Goal: Information Seeking & Learning: Learn about a topic

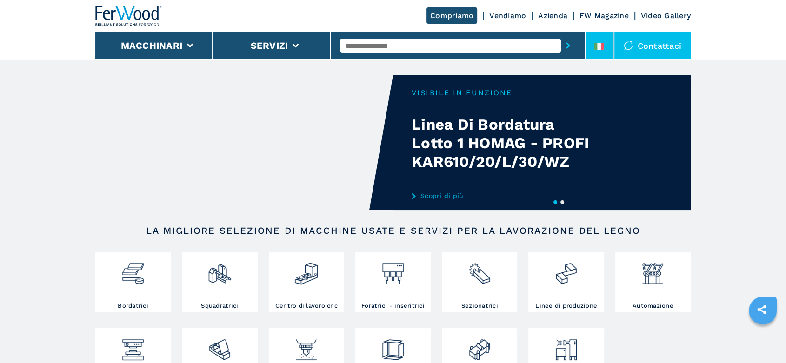
click at [604, 38] on li at bounding box center [599, 46] width 28 height 28
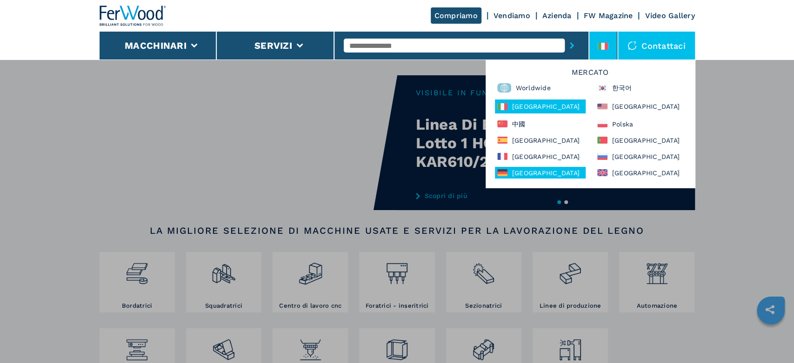
click at [542, 172] on div "[GEOGRAPHIC_DATA]" at bounding box center [540, 173] width 91 height 12
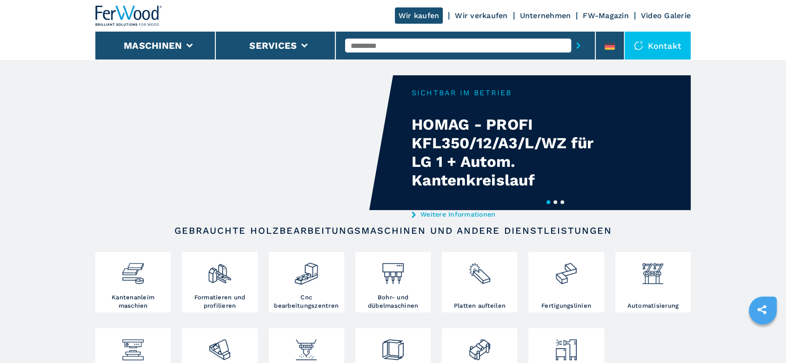
drag, startPoint x: 0, startPoint y: 0, endPoint x: 356, endPoint y: 44, distance: 358.9
click at [356, 44] on input "text" at bounding box center [458, 46] width 226 height 14
type input "******"
click at [367, 60] on div "008110" at bounding box center [458, 61] width 226 height 17
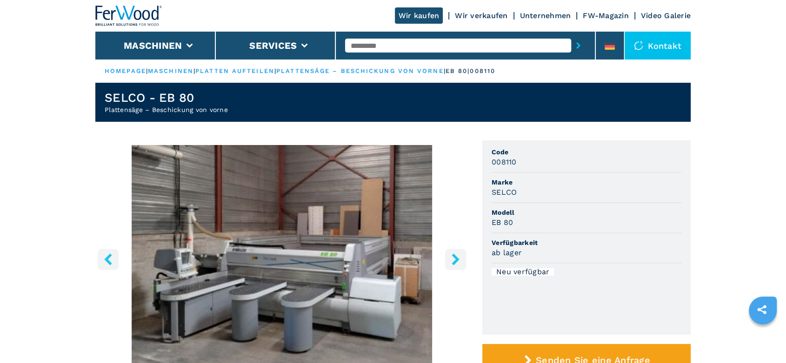
click at [359, 46] on input "text" at bounding box center [458, 46] width 226 height 14
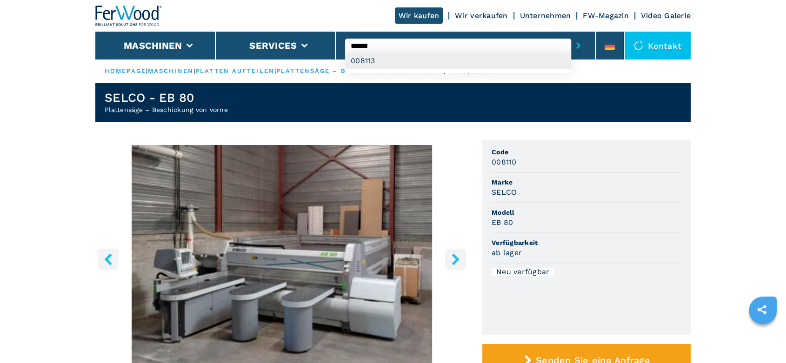
type input "******"
click at [372, 59] on div "008113" at bounding box center [458, 61] width 226 height 17
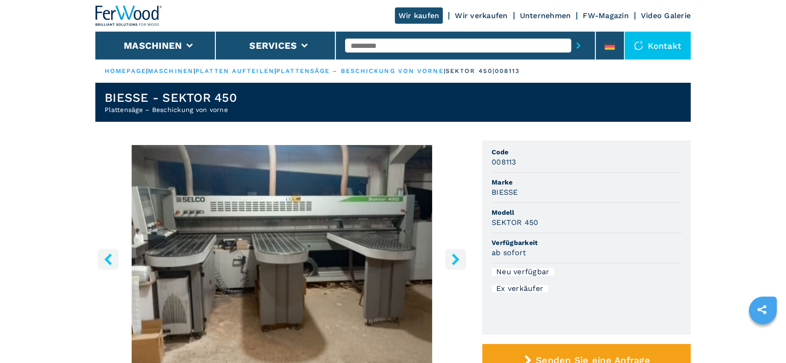
click at [352, 45] on input "text" at bounding box center [458, 46] width 226 height 14
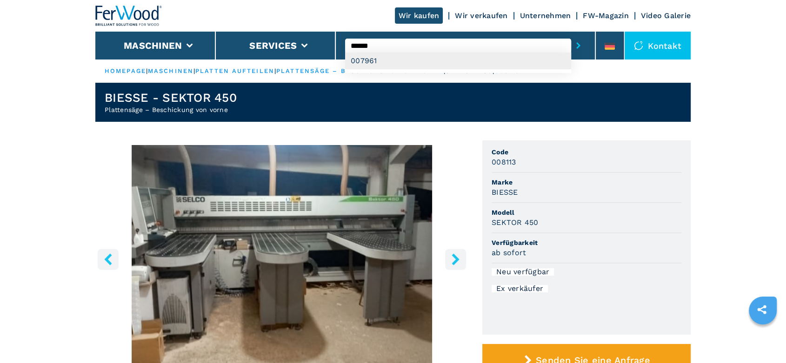
type input "******"
click at [363, 62] on div "007961" at bounding box center [458, 61] width 226 height 17
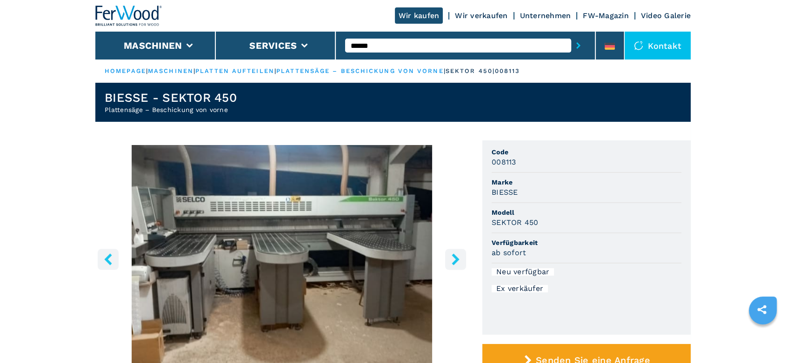
click at [383, 43] on input "******" at bounding box center [458, 46] width 226 height 14
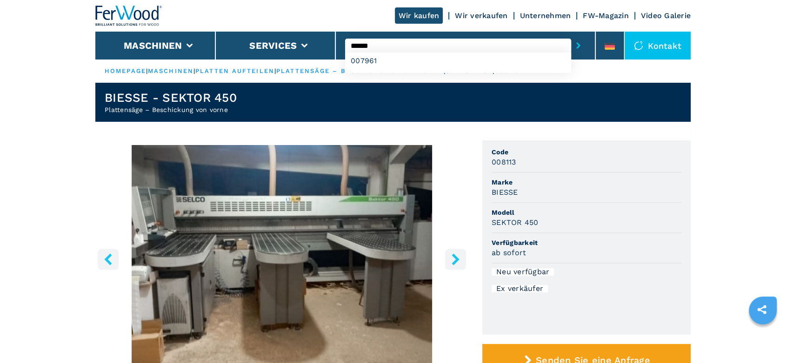
click at [571, 35] on button "submit-button" at bounding box center [578, 45] width 14 height 21
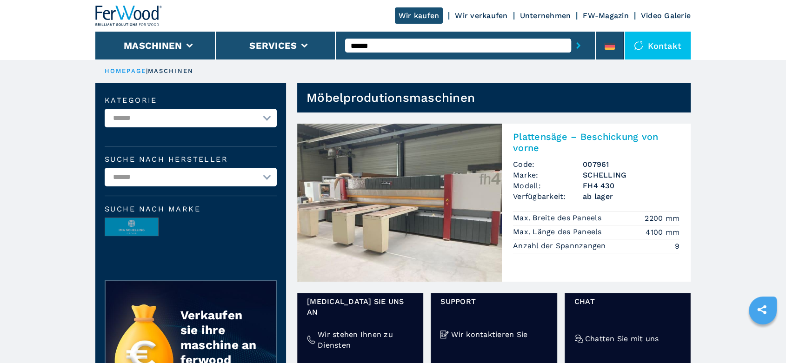
click at [601, 174] on h3 "SCHELLING" at bounding box center [631, 175] width 97 height 11
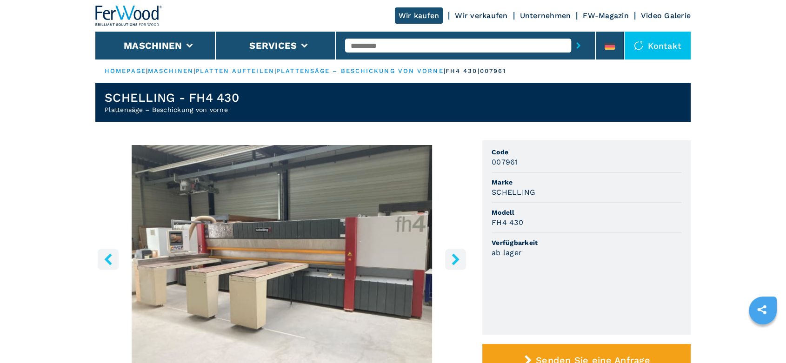
click at [357, 43] on input "text" at bounding box center [458, 46] width 226 height 14
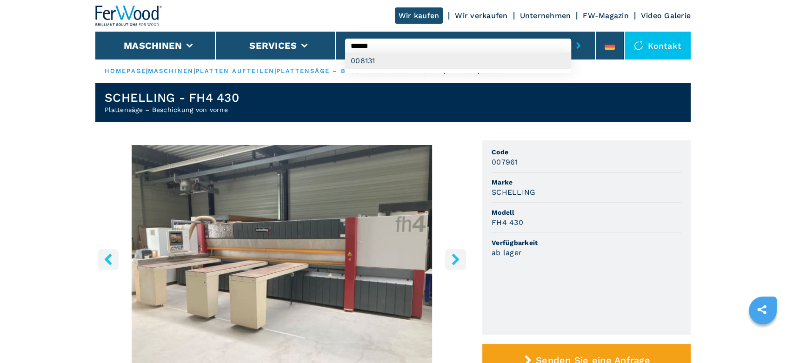
type input "******"
click at [368, 61] on div "008131" at bounding box center [458, 61] width 226 height 17
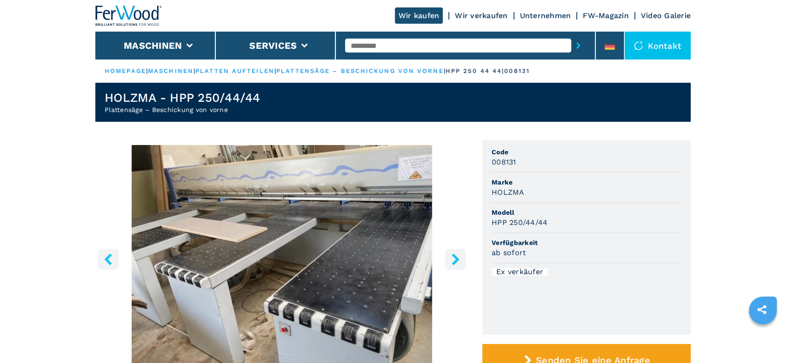
click at [260, 68] on link "platten aufteilen" at bounding box center [234, 70] width 79 height 7
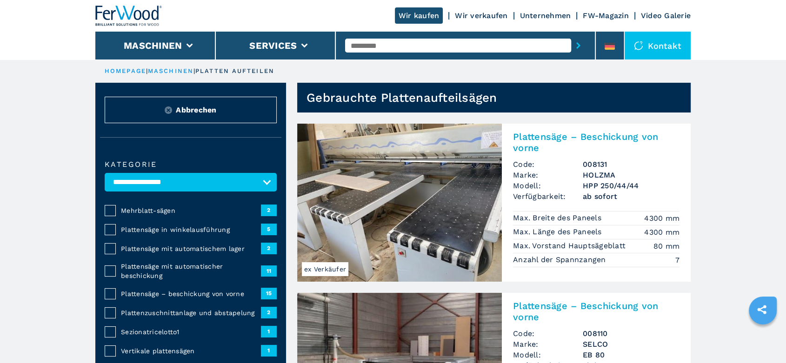
click at [189, 290] on span "Plattensäge – beschickung von vorne" at bounding box center [191, 293] width 140 height 9
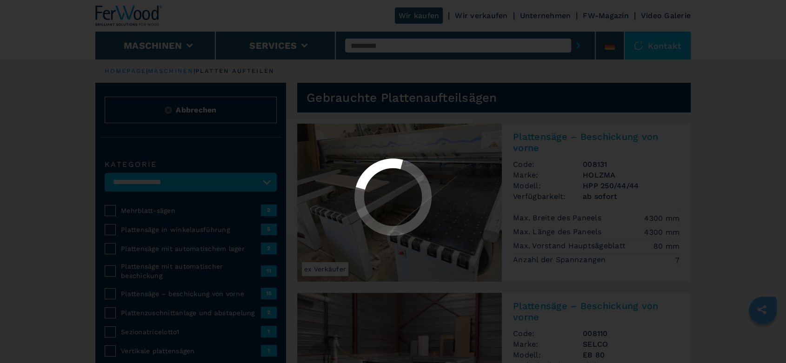
select select "**********"
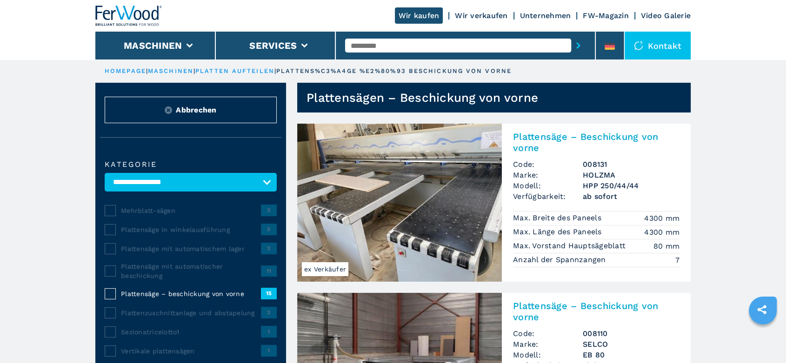
drag, startPoint x: 371, startPoint y: 53, endPoint x: 372, endPoint y: 46, distance: 6.1
click at [371, 50] on div at bounding box center [465, 45] width 240 height 21
click at [372, 46] on input "text" at bounding box center [458, 46] width 226 height 14
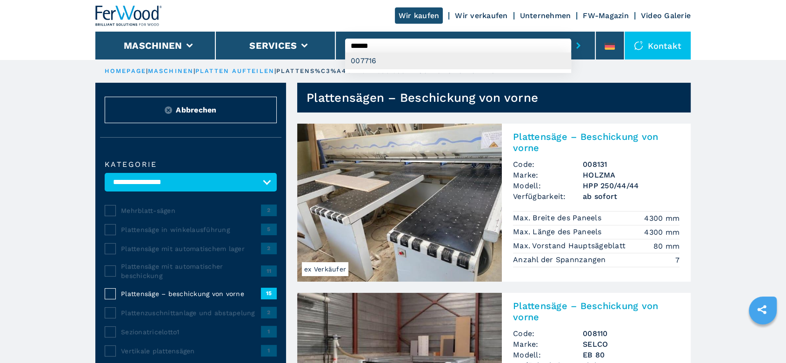
type input "******"
click at [372, 59] on div "007716" at bounding box center [458, 61] width 226 height 17
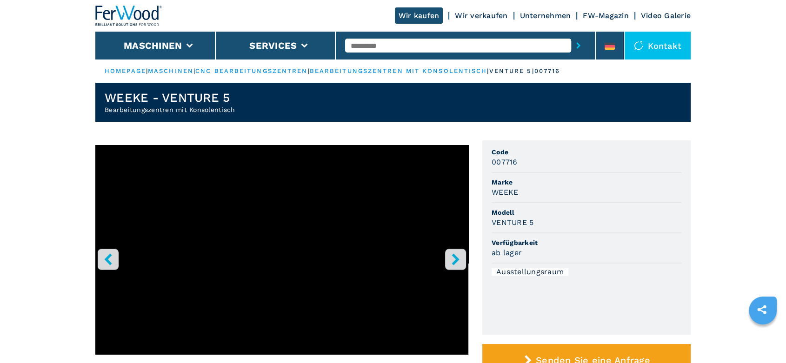
click at [462, 261] on button "right-button" at bounding box center [455, 259] width 21 height 21
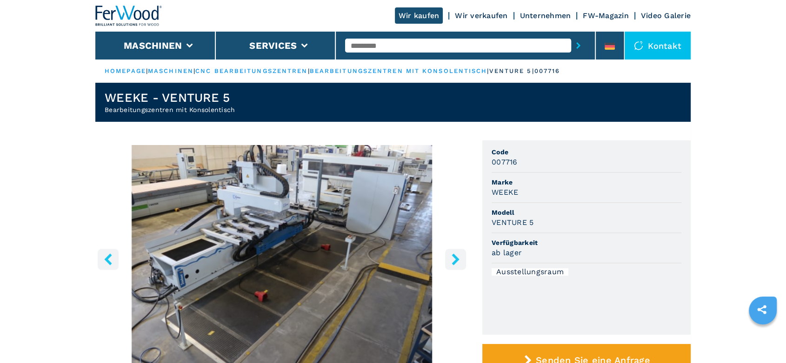
click at [462, 261] on button "right-button" at bounding box center [455, 259] width 21 height 21
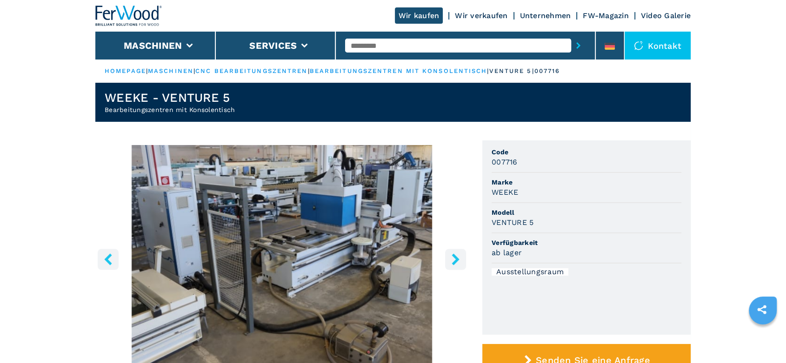
click at [462, 261] on button "right-button" at bounding box center [455, 259] width 21 height 21
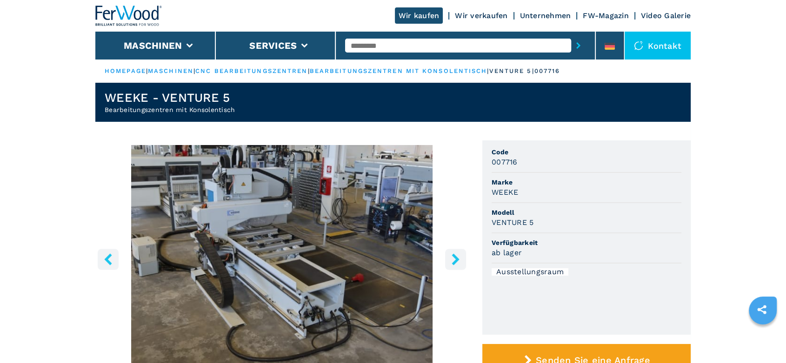
click at [462, 261] on button "right-button" at bounding box center [455, 259] width 21 height 21
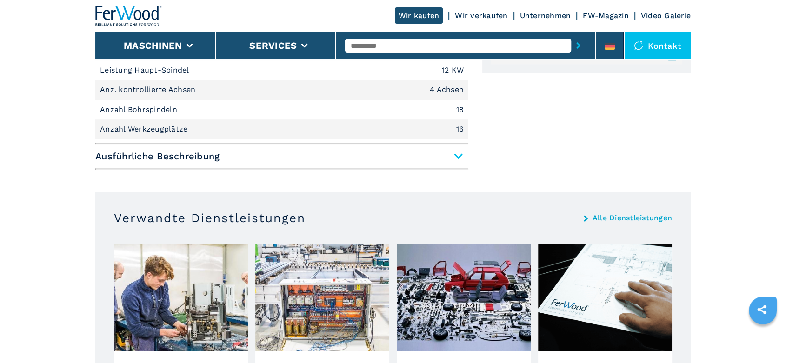
scroll to position [517, 0]
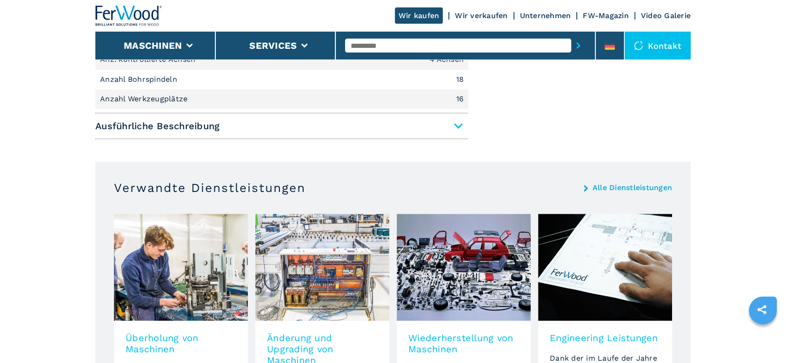
click at [461, 126] on span "Ausführliche Beschreibung" at bounding box center [281, 126] width 373 height 17
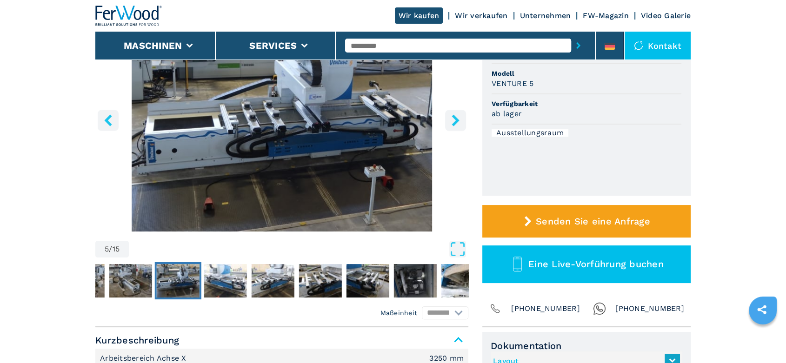
scroll to position [310, 0]
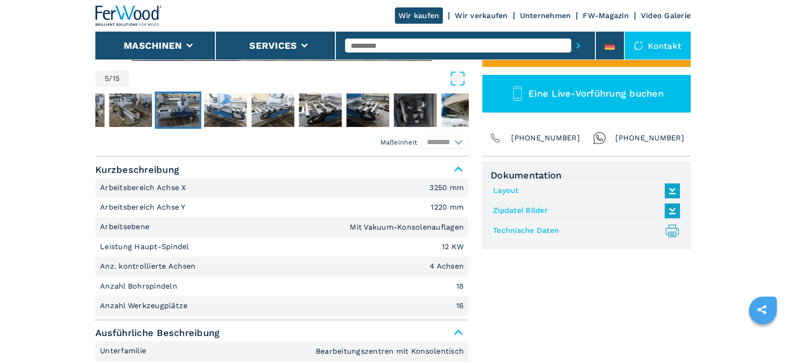
click at [517, 233] on link "Technische Daten .prefix__st0{stroke-linecap:round;stroke-linejoin:round}.prefi…" at bounding box center [584, 230] width 182 height 15
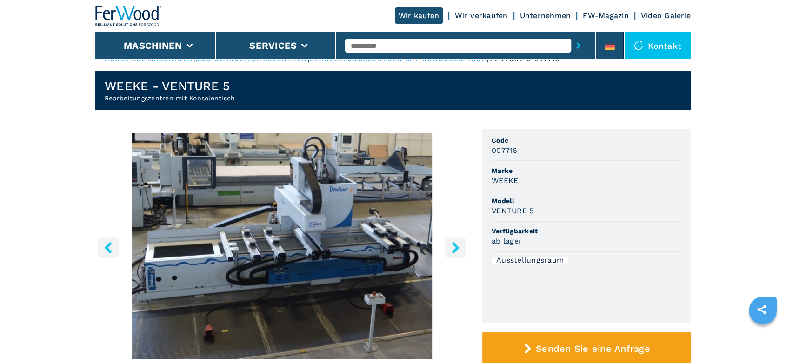
scroll to position [0, 0]
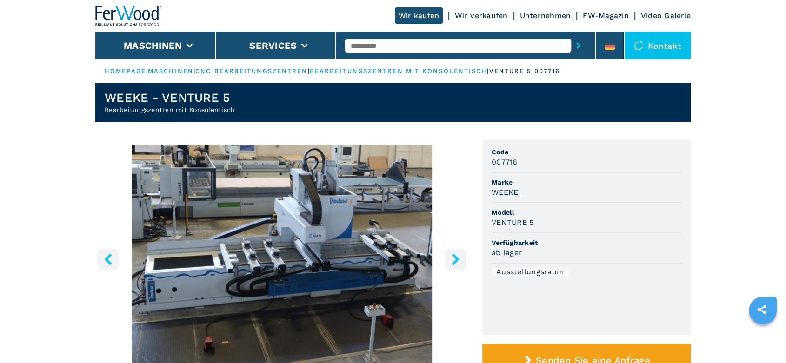
click at [385, 70] on link "bearbeitungszentren mit konsolentisch" at bounding box center [399, 70] width 178 height 7
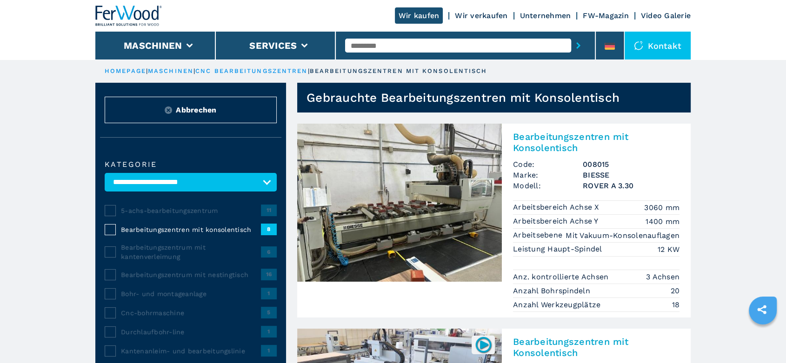
click at [595, 179] on h3 "BIESSE" at bounding box center [631, 175] width 97 height 11
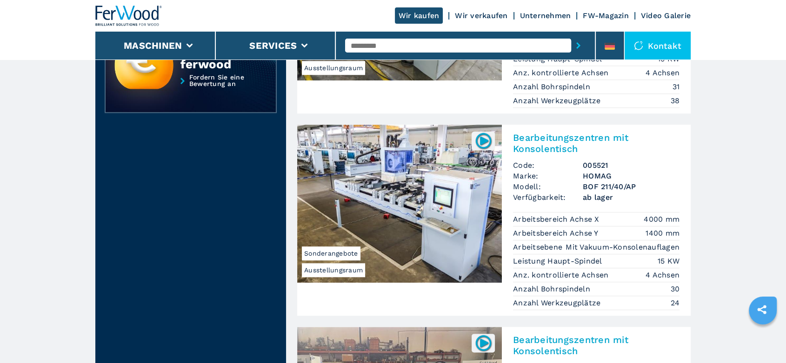
scroll to position [1291, 0]
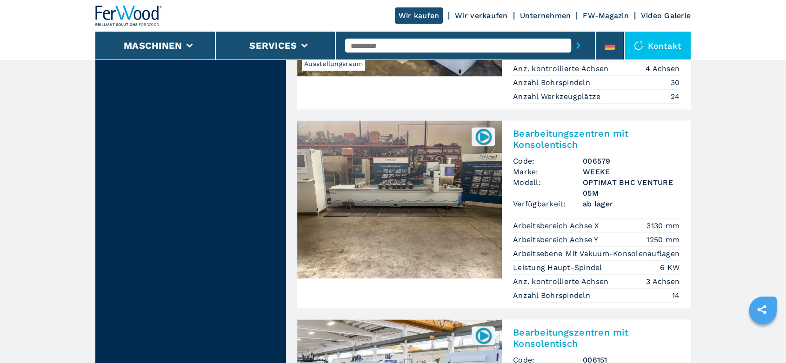
click at [614, 168] on h3 "WEEKE" at bounding box center [631, 171] width 97 height 11
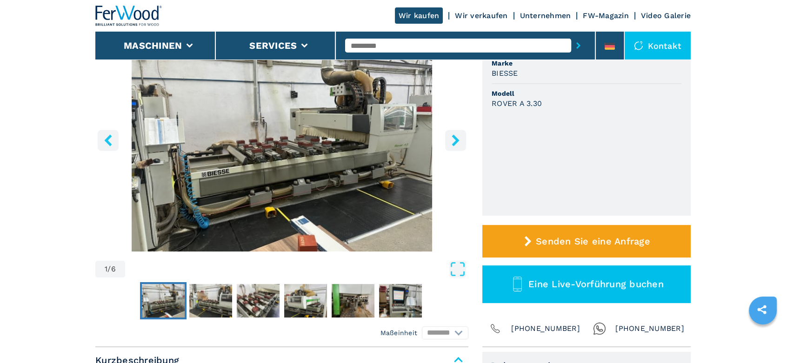
scroll to position [258, 0]
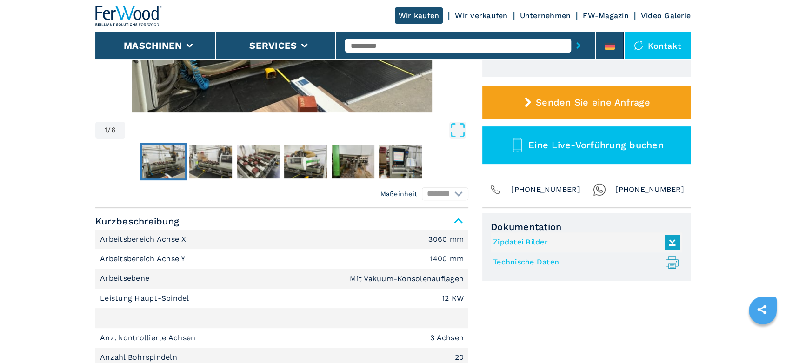
click at [536, 260] on link "Technische Daten .prefix__st0{stroke-linecap:round;stroke-linejoin:round}.prefi…" at bounding box center [584, 262] width 182 height 15
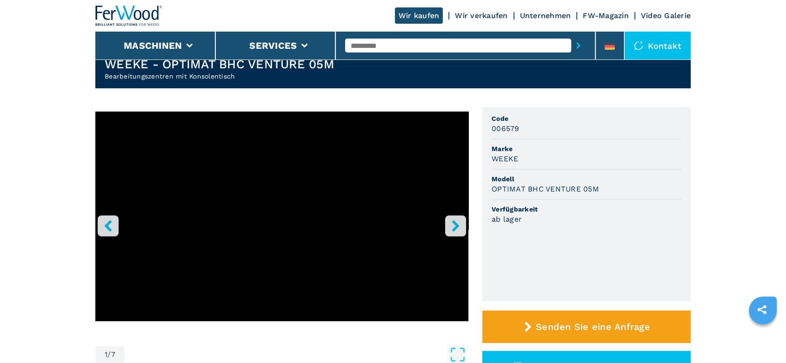
scroll to position [52, 0]
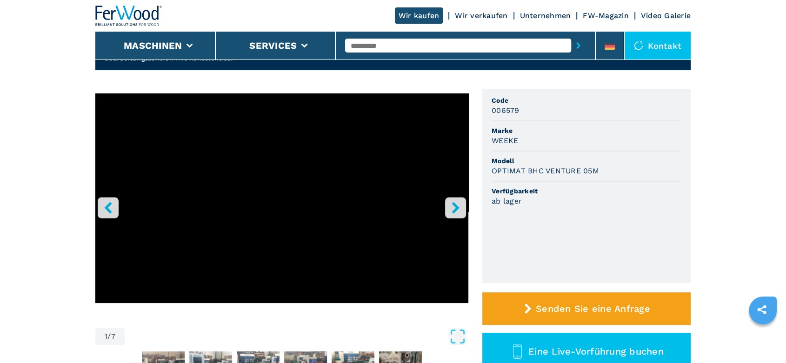
click at [533, 167] on h3 "OPTIMAT BHC VENTURE 05M" at bounding box center [544, 171] width 107 height 11
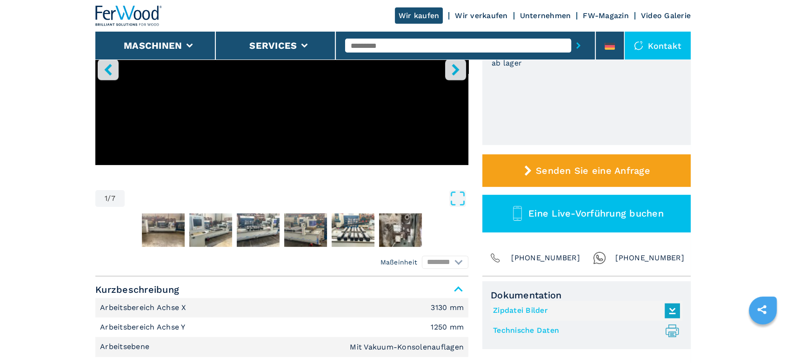
scroll to position [258, 0]
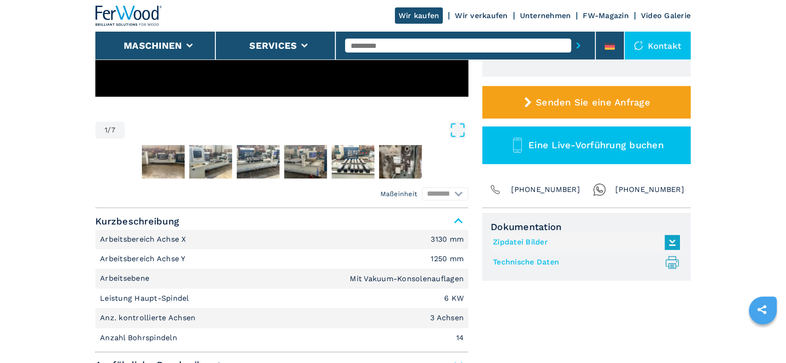
click at [529, 263] on link "Technische Daten .prefix__st0{stroke-linecap:round;stroke-linejoin:round}.prefi…" at bounding box center [584, 262] width 182 height 15
click at [365, 46] on input "text" at bounding box center [458, 46] width 226 height 14
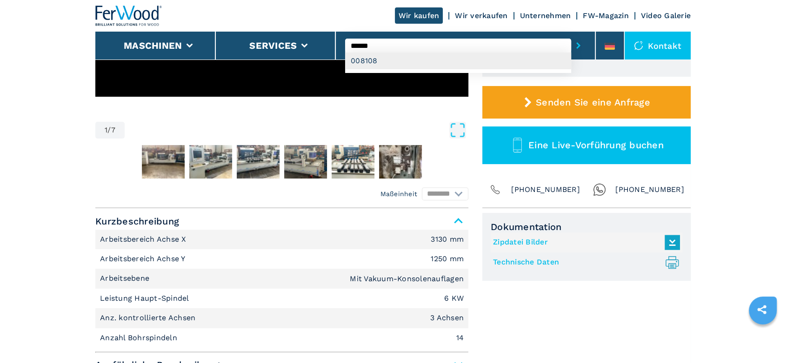
click at [367, 58] on div "008108" at bounding box center [458, 61] width 226 height 17
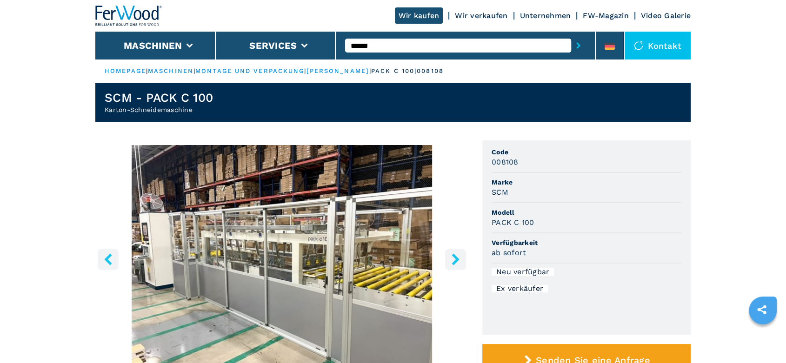
click at [453, 254] on icon "right-button" at bounding box center [454, 259] width 7 height 12
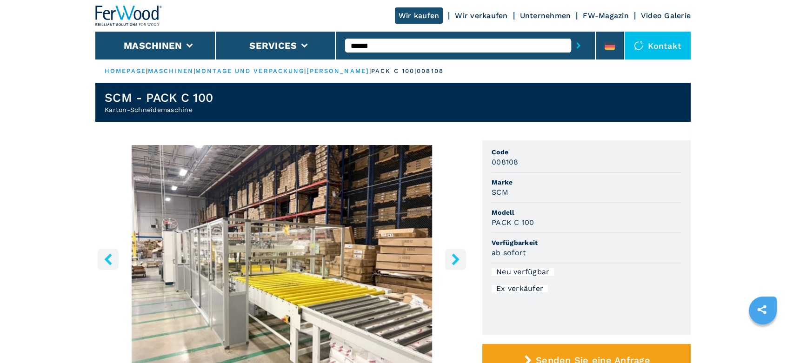
click at [453, 254] on icon "right-button" at bounding box center [454, 259] width 7 height 12
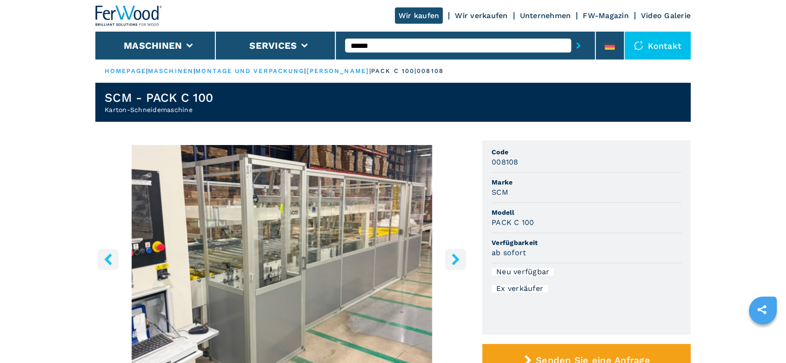
click at [453, 254] on icon "right-button" at bounding box center [454, 259] width 7 height 12
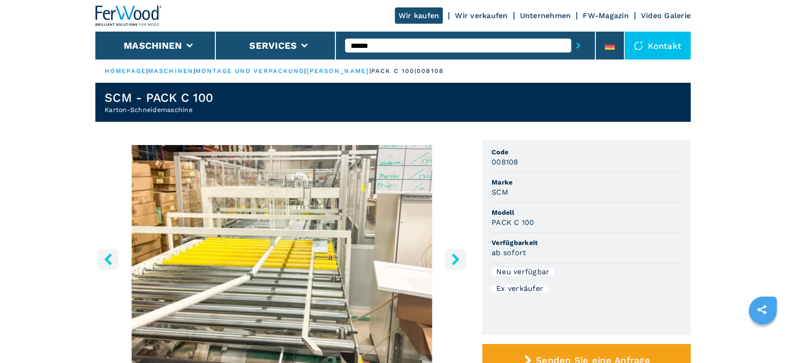
click at [453, 254] on icon "right-button" at bounding box center [454, 259] width 7 height 12
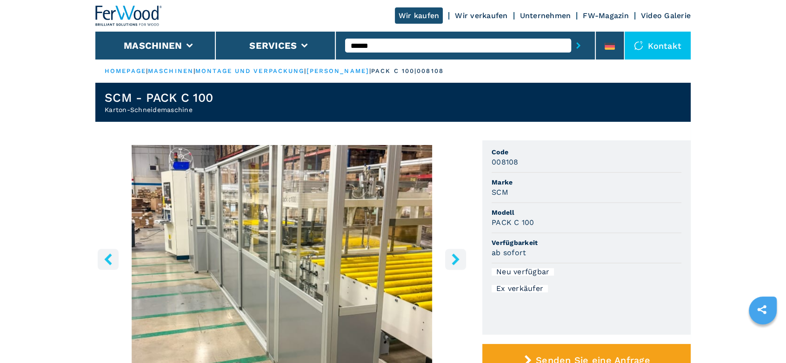
click at [458, 259] on icon "right-button" at bounding box center [454, 259] width 7 height 12
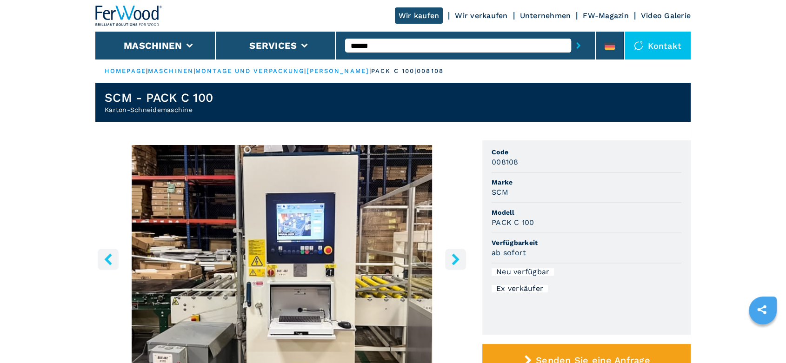
click at [458, 259] on icon "right-button" at bounding box center [454, 259] width 7 height 12
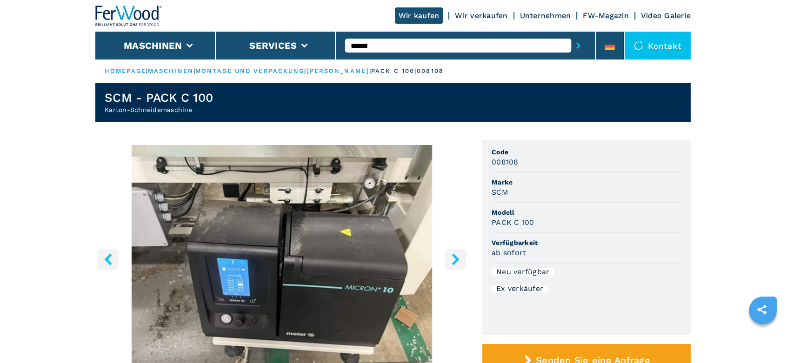
click at [458, 259] on icon "right-button" at bounding box center [454, 259] width 7 height 12
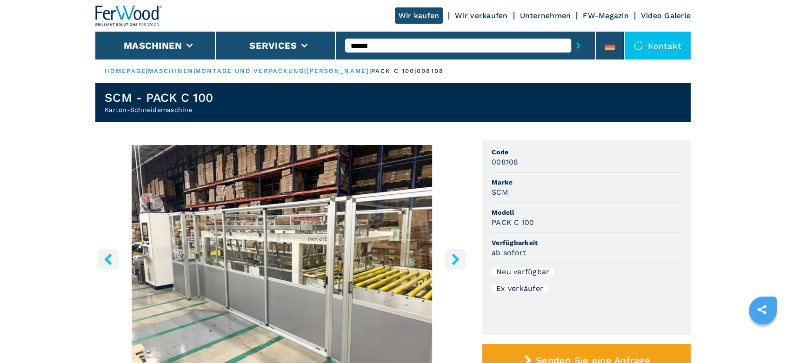
click at [358, 47] on input "******" at bounding box center [458, 46] width 226 height 14
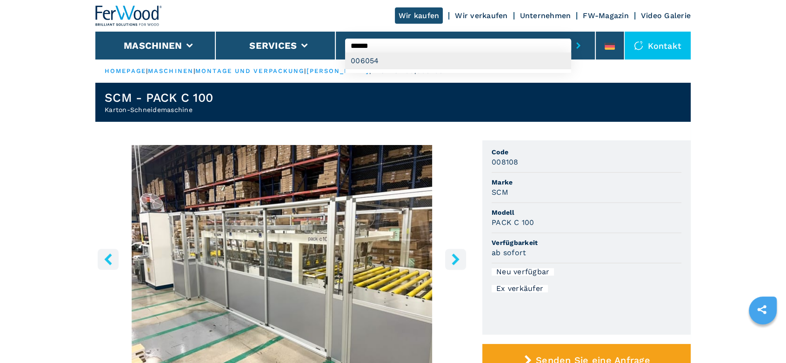
type input "******"
click at [365, 61] on div "006054" at bounding box center [458, 61] width 226 height 17
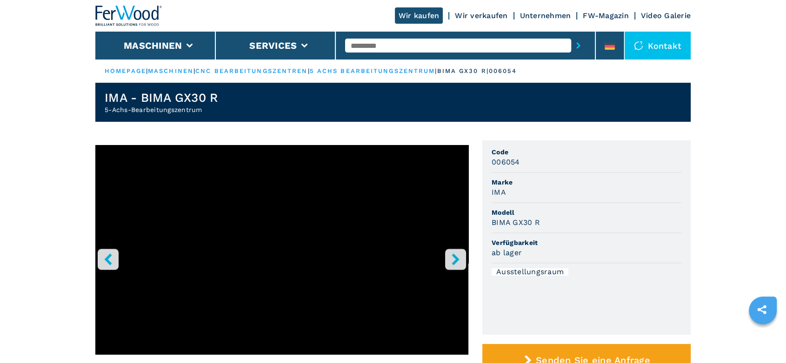
click at [520, 228] on li "Modell BIMA GX30 R" at bounding box center [586, 218] width 190 height 30
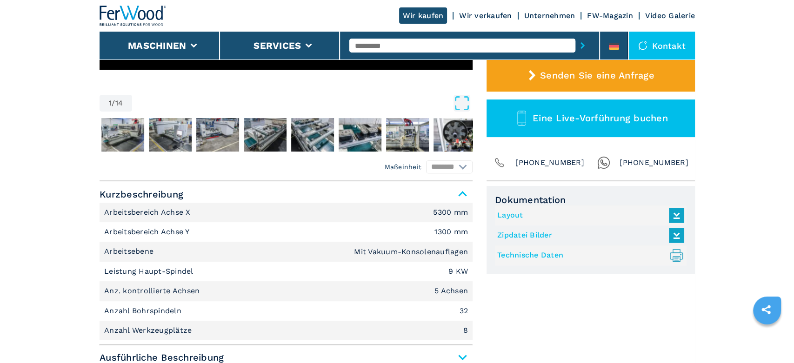
scroll to position [310, 0]
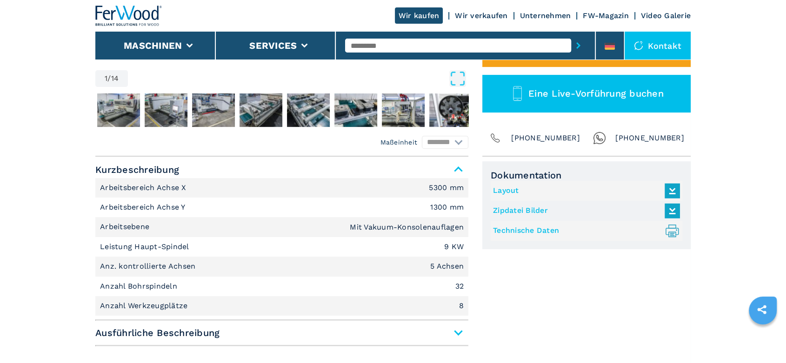
click at [517, 230] on link "Technische Daten .prefix__st0{stroke-linecap:round;stroke-linejoin:round}.prefi…" at bounding box center [584, 230] width 182 height 15
click at [612, 35] on li at bounding box center [610, 46] width 28 height 28
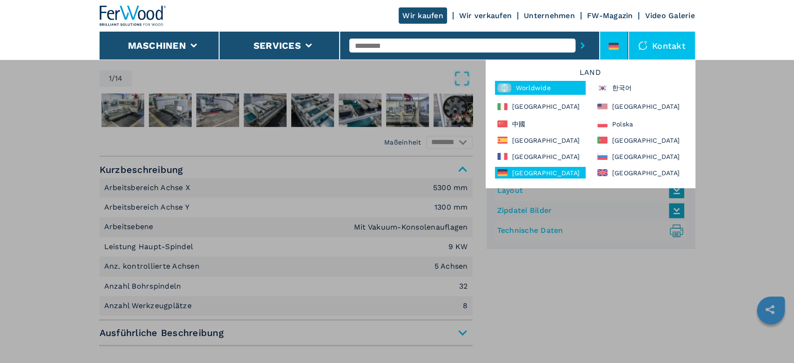
click at [540, 88] on div "Worldwide" at bounding box center [540, 88] width 91 height 14
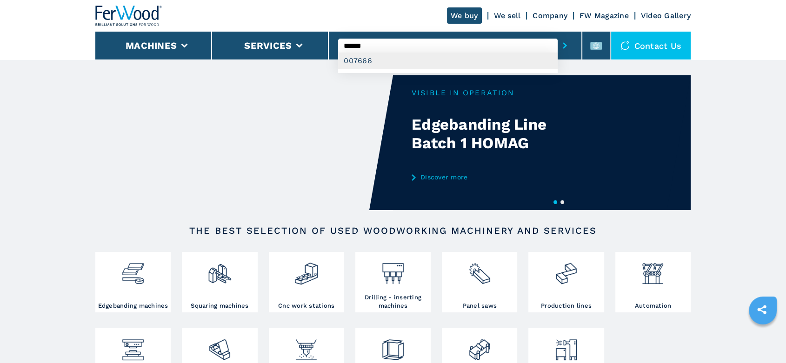
type input "******"
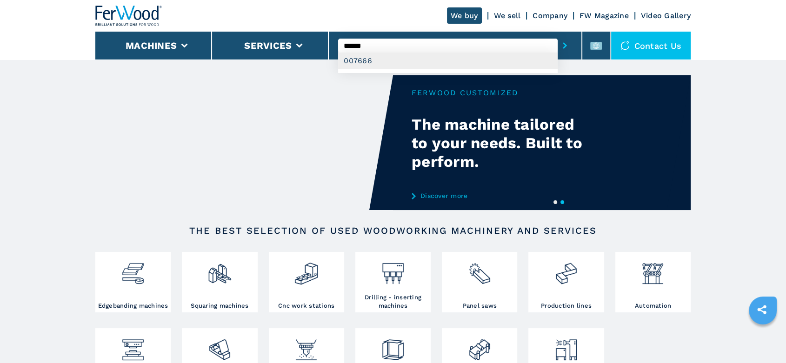
click at [365, 60] on div "007666" at bounding box center [447, 61] width 219 height 17
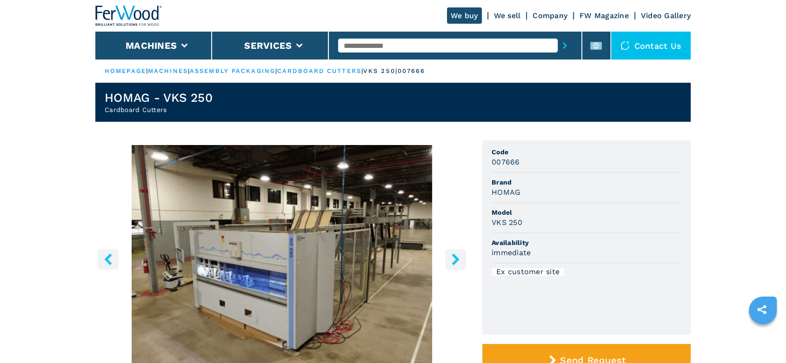
click at [458, 257] on icon "right-button" at bounding box center [456, 259] width 12 height 12
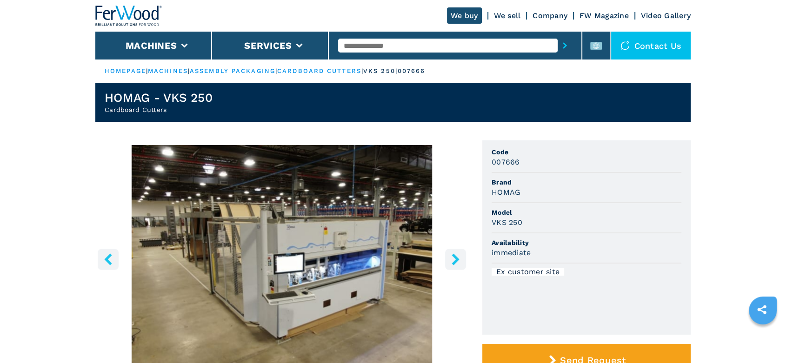
click at [458, 257] on icon "right-button" at bounding box center [456, 259] width 12 height 12
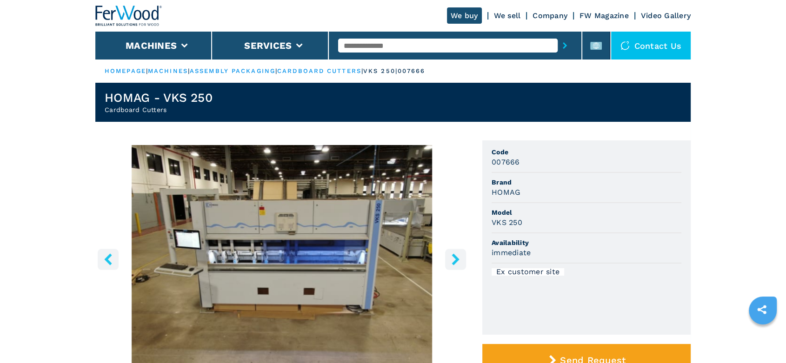
click at [458, 257] on icon "right-button" at bounding box center [456, 259] width 12 height 12
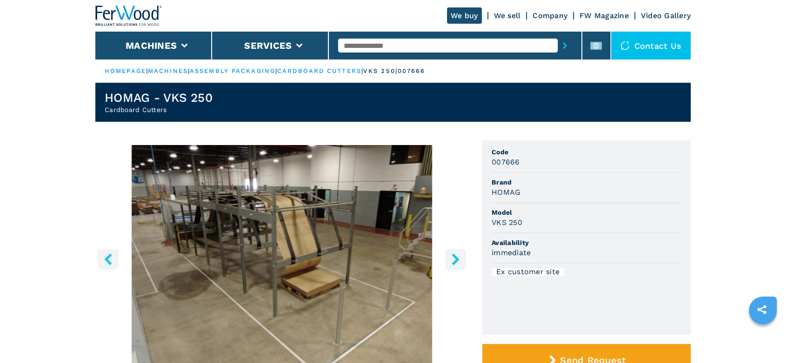
click at [458, 257] on icon "right-button" at bounding box center [456, 259] width 12 height 12
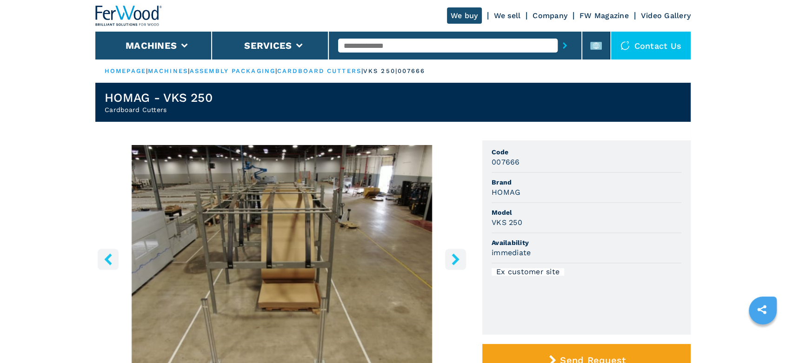
click at [458, 257] on icon "right-button" at bounding box center [456, 259] width 12 height 12
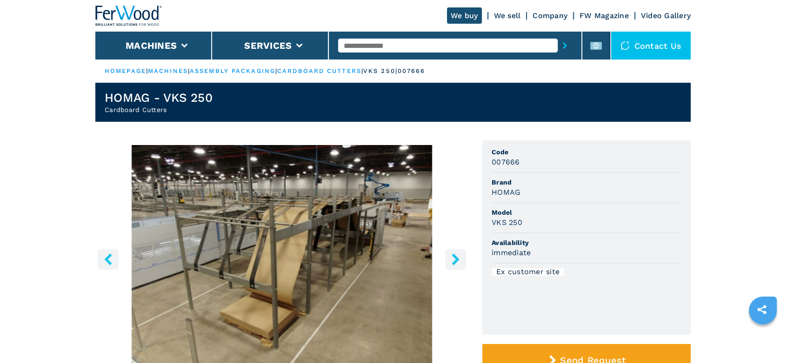
click at [458, 257] on icon "right-button" at bounding box center [456, 259] width 12 height 12
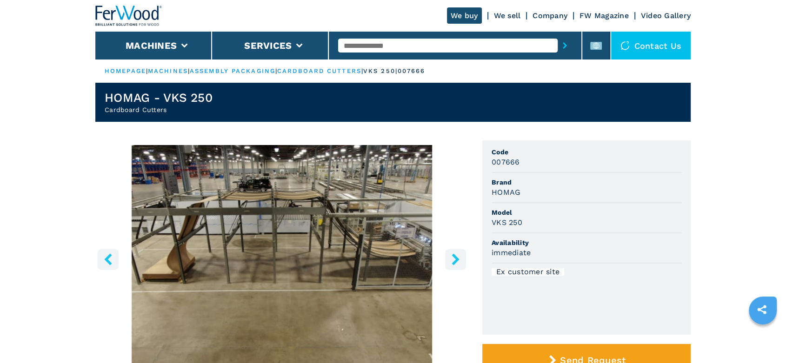
click at [458, 257] on icon "right-button" at bounding box center [456, 259] width 12 height 12
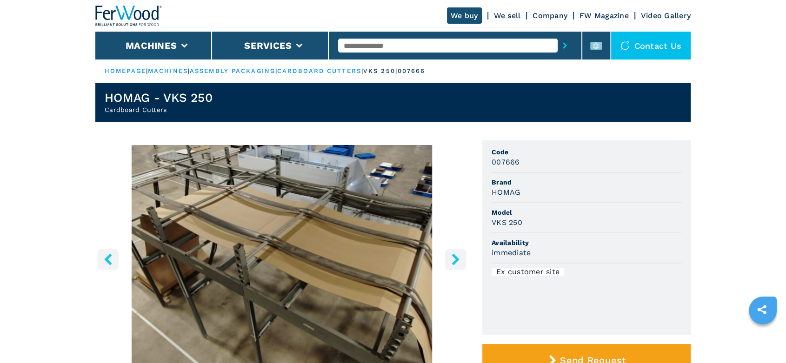
click at [458, 257] on icon "right-button" at bounding box center [456, 259] width 12 height 12
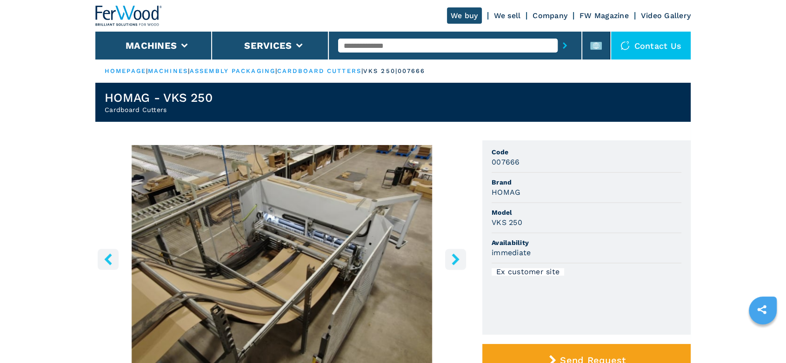
click at [458, 257] on icon "right-button" at bounding box center [456, 259] width 12 height 12
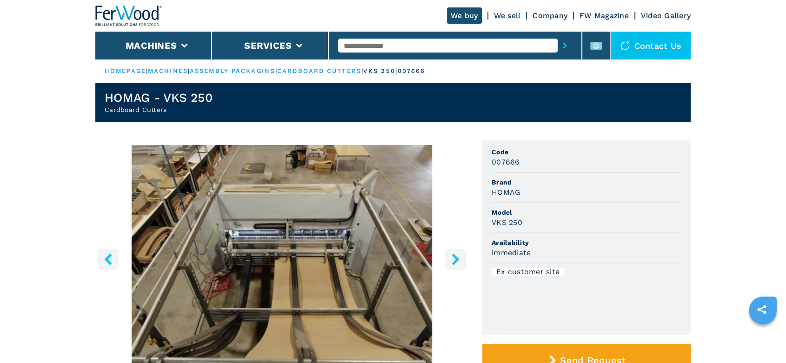
click at [458, 257] on icon "right-button" at bounding box center [456, 259] width 12 height 12
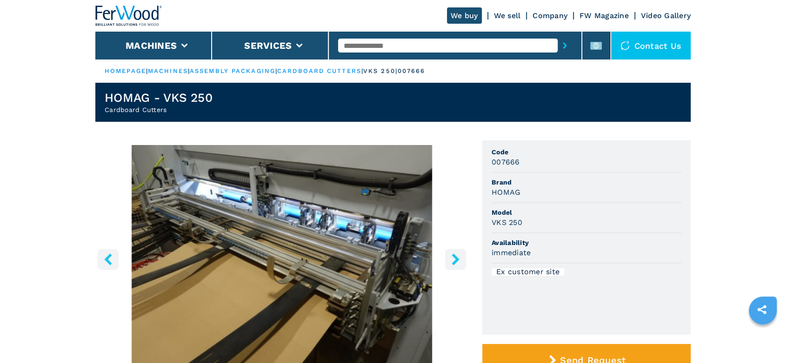
click at [458, 257] on icon "right-button" at bounding box center [456, 259] width 12 height 12
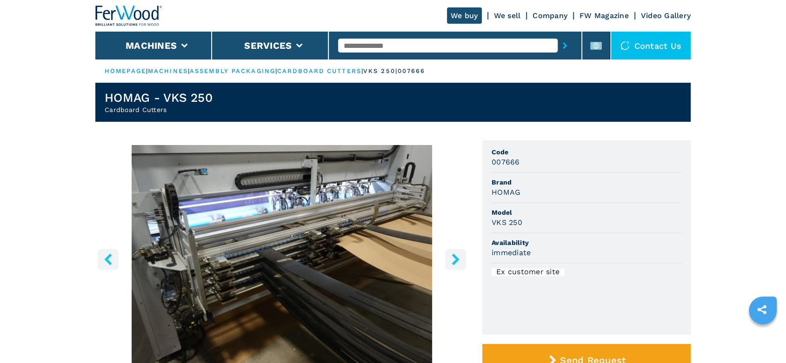
click at [318, 70] on link "cardboard cutters" at bounding box center [319, 70] width 84 height 7
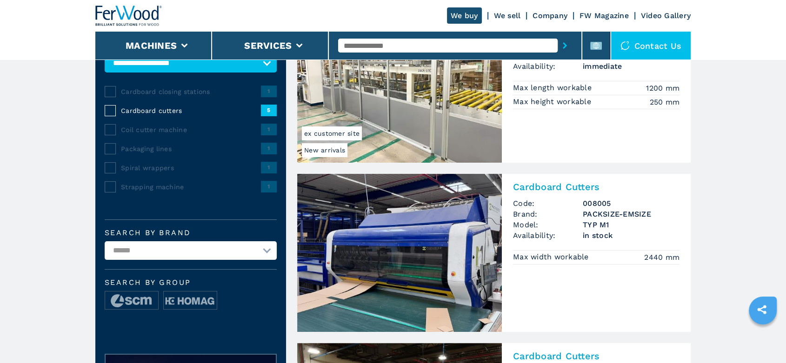
scroll to position [155, 0]
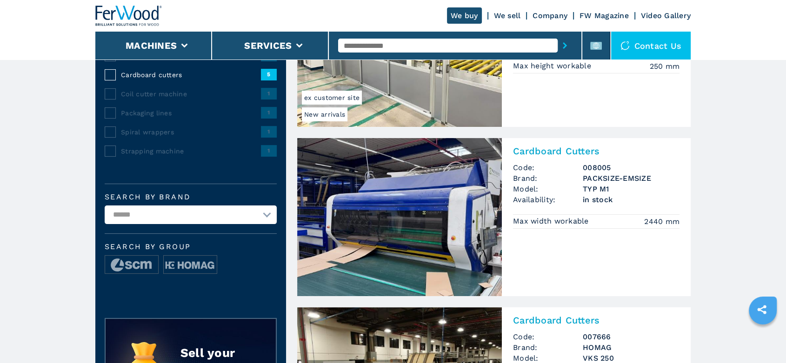
click at [602, 183] on h3 "PACKSIZE-EMSIZE" at bounding box center [631, 178] width 97 height 11
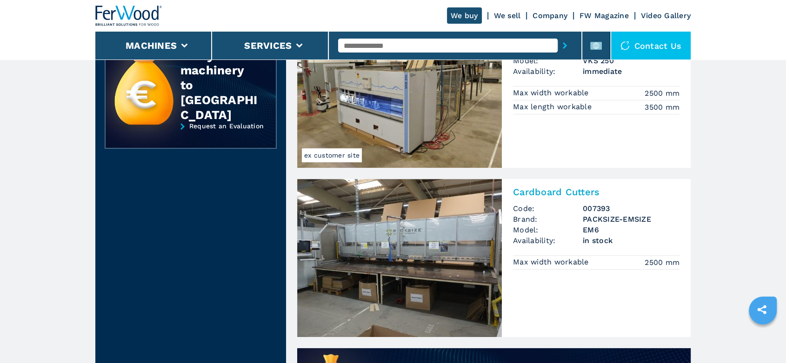
scroll to position [517, 0]
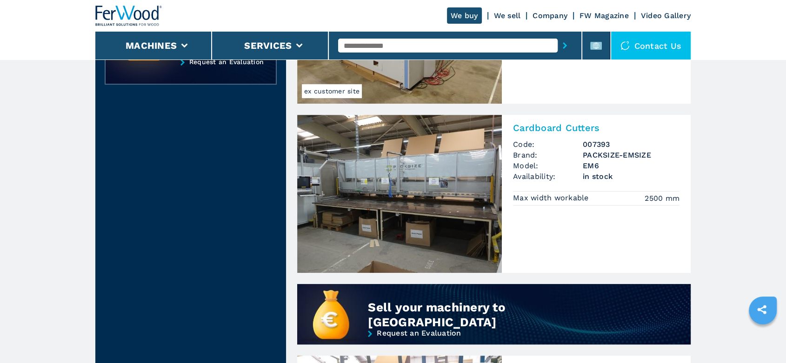
click at [596, 158] on h3 "PACKSIZE-EMSIZE" at bounding box center [631, 155] width 97 height 11
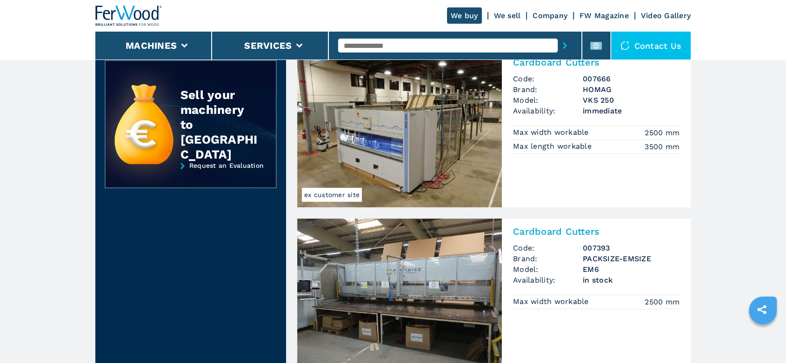
scroll to position [465, 0]
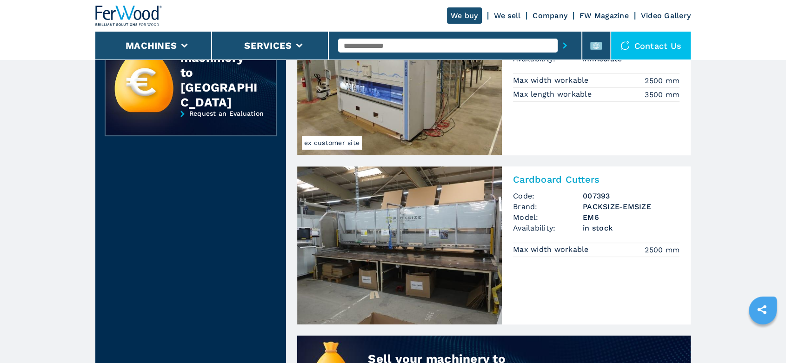
click at [617, 204] on h3 "PACKSIZE-EMSIZE" at bounding box center [631, 206] width 97 height 11
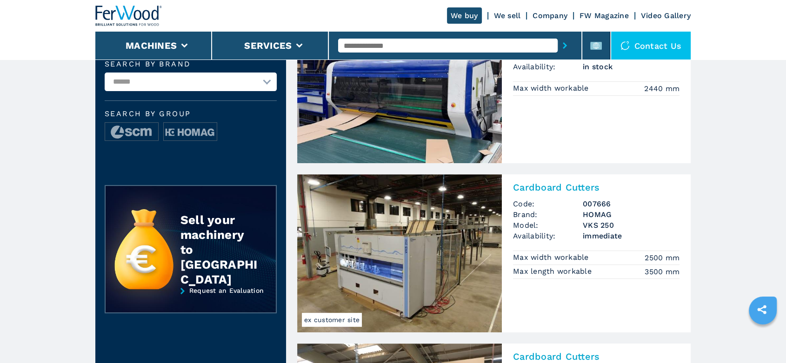
scroll to position [361, 0]
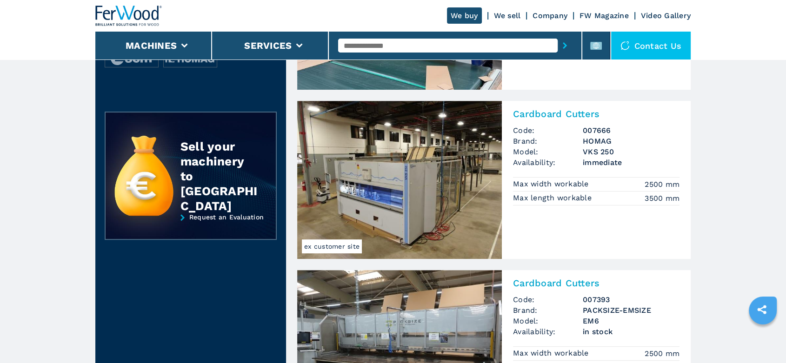
click at [595, 151] on h3 "VKS 250" at bounding box center [631, 151] width 97 height 11
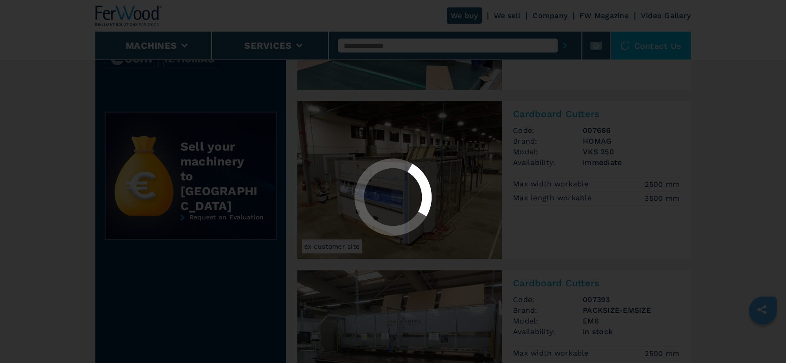
scroll to position [0, 0]
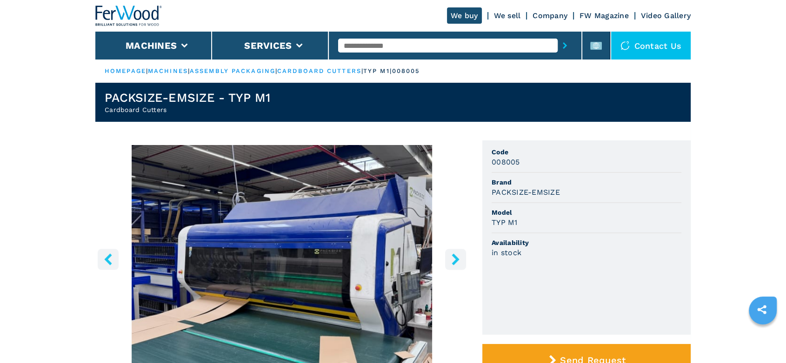
click at [454, 258] on icon "right-button" at bounding box center [454, 259] width 7 height 12
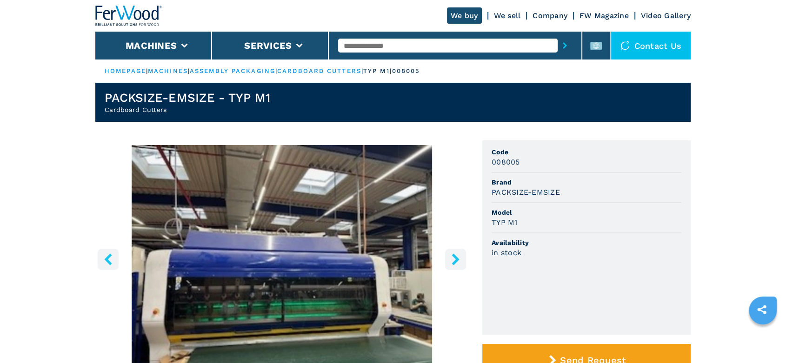
click at [455, 259] on icon "right-button" at bounding box center [454, 259] width 7 height 12
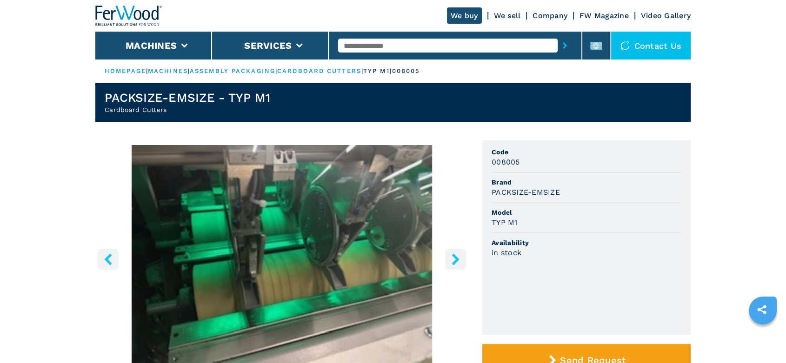
click at [455, 259] on icon "right-button" at bounding box center [454, 259] width 7 height 12
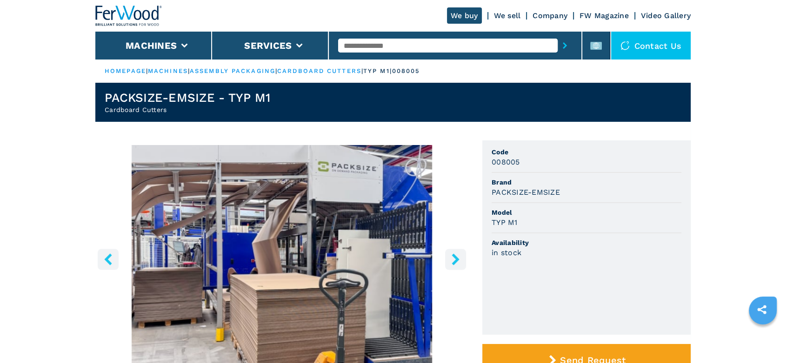
click at [455, 259] on icon "right-button" at bounding box center [454, 259] width 7 height 12
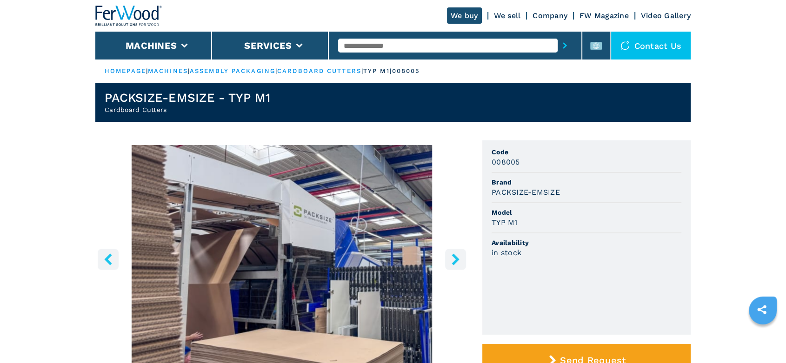
click at [455, 259] on icon "right-button" at bounding box center [454, 259] width 7 height 12
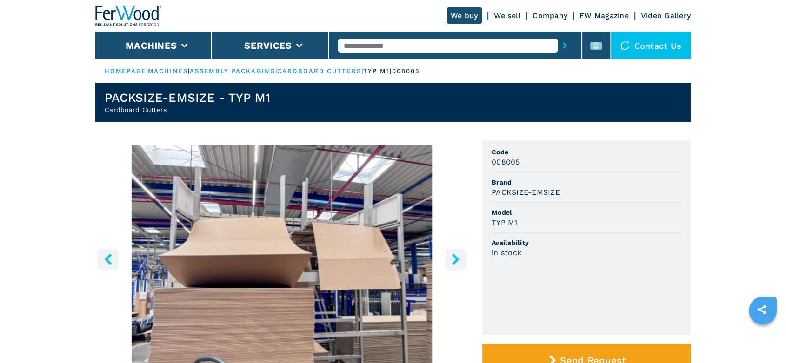
click at [455, 259] on icon "right-button" at bounding box center [454, 259] width 7 height 12
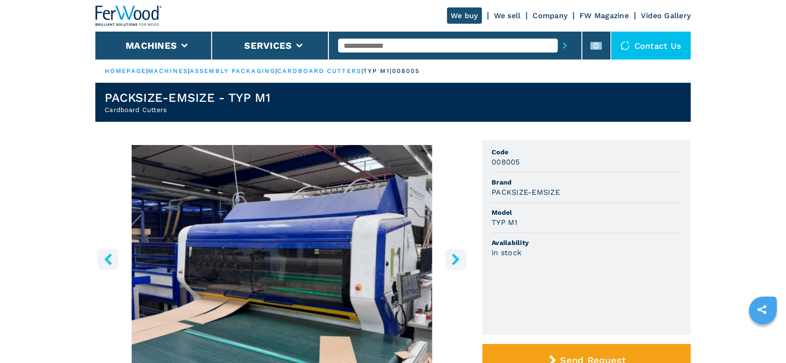
click at [455, 259] on icon "right-button" at bounding box center [454, 259] width 7 height 12
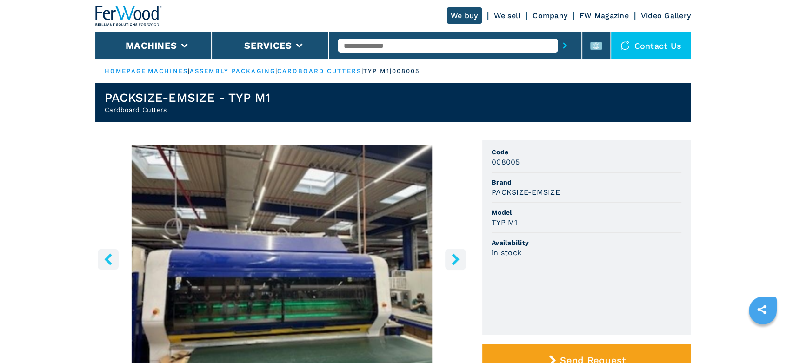
click at [455, 259] on icon "right-button" at bounding box center [454, 259] width 7 height 12
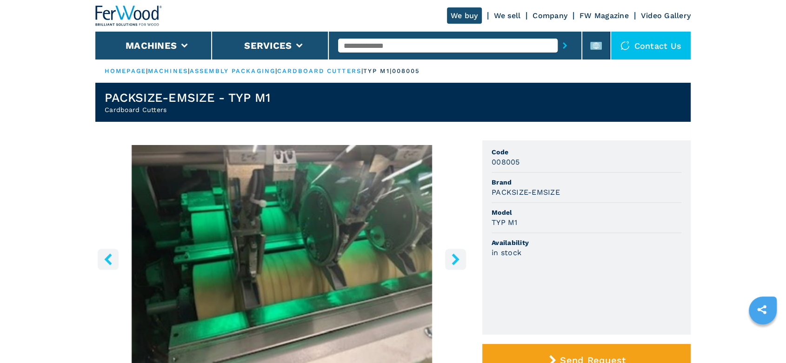
click at [455, 259] on icon "right-button" at bounding box center [454, 259] width 7 height 12
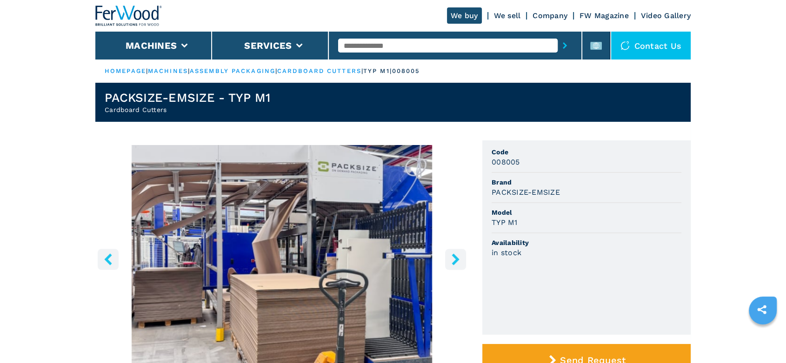
click at [455, 259] on icon "right-button" at bounding box center [454, 259] width 7 height 12
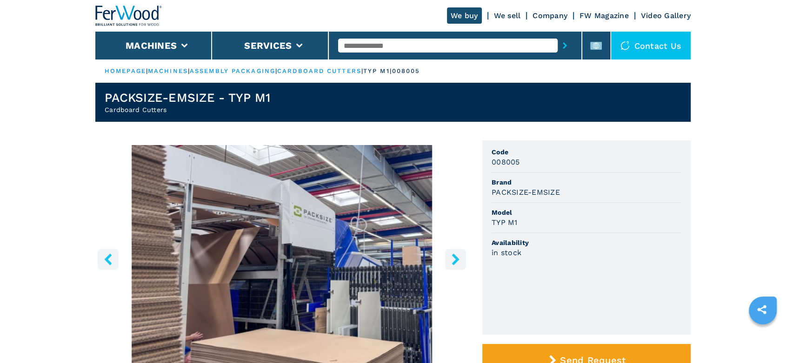
click at [455, 259] on icon "right-button" at bounding box center [454, 259] width 7 height 12
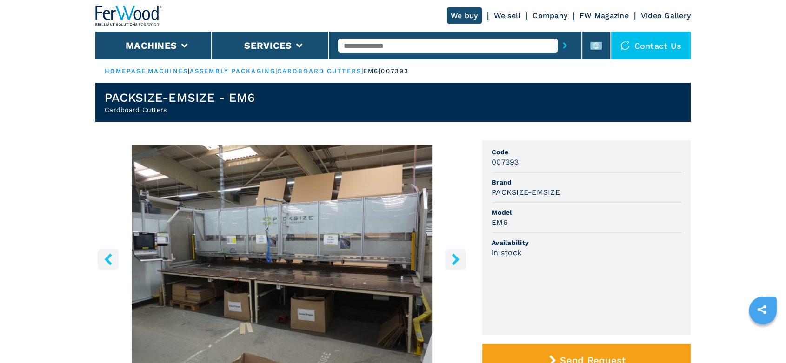
click at [458, 263] on icon "right-button" at bounding box center [456, 259] width 12 height 12
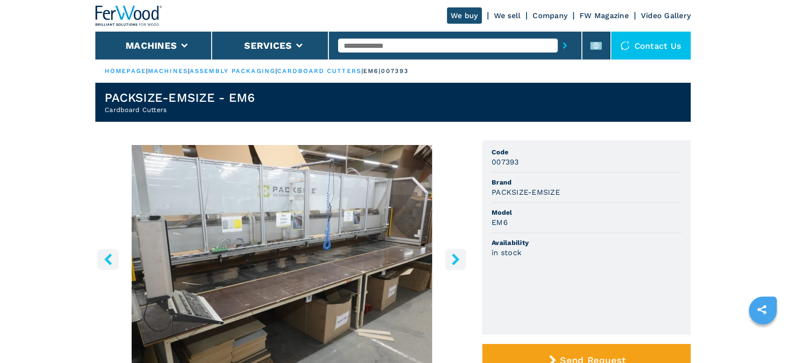
click at [458, 263] on icon "right-button" at bounding box center [456, 259] width 12 height 12
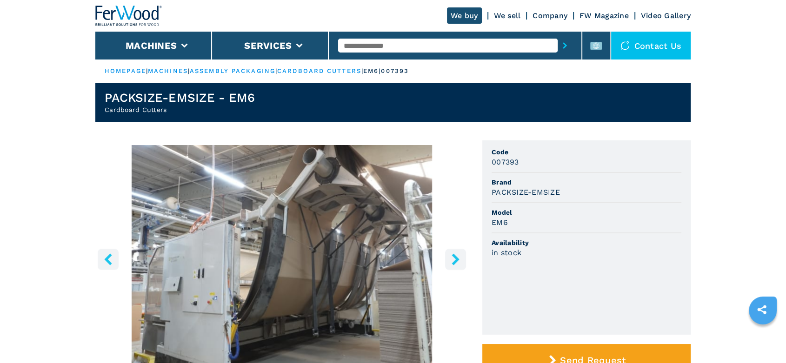
click at [458, 263] on icon "right-button" at bounding box center [456, 259] width 12 height 12
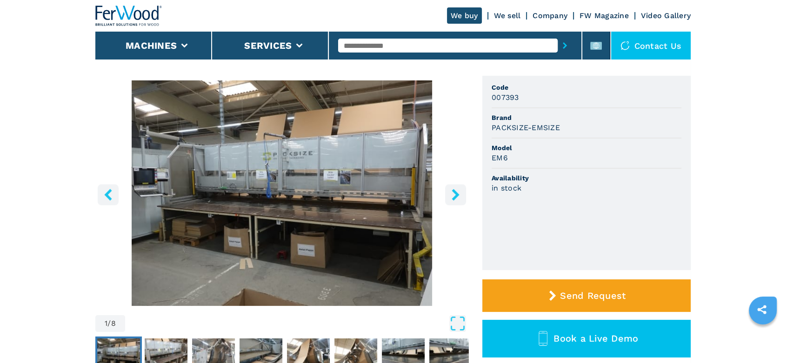
scroll to position [206, 0]
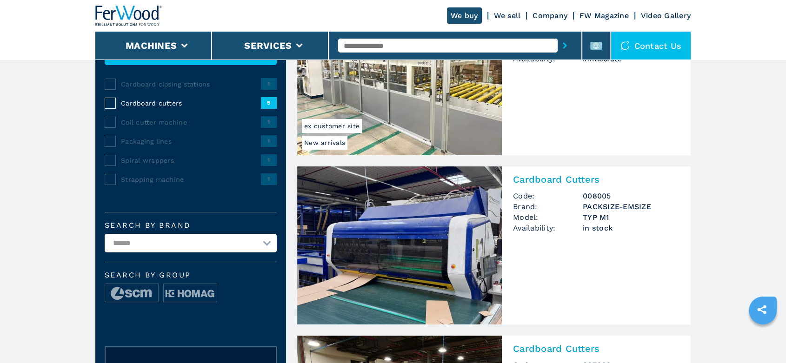
scroll to position [155, 0]
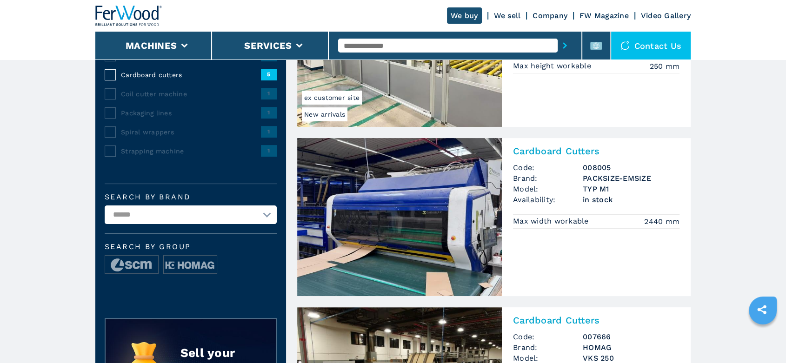
click at [600, 182] on h3 "PACKSIZE-EMSIZE" at bounding box center [631, 178] width 97 height 11
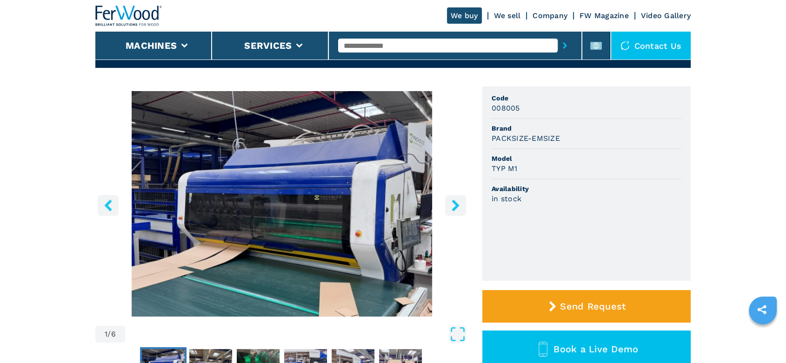
scroll to position [52, 0]
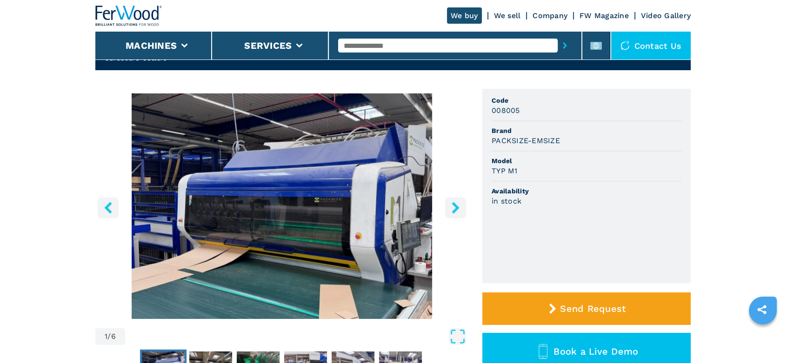
click at [457, 206] on icon "right-button" at bounding box center [454, 208] width 7 height 12
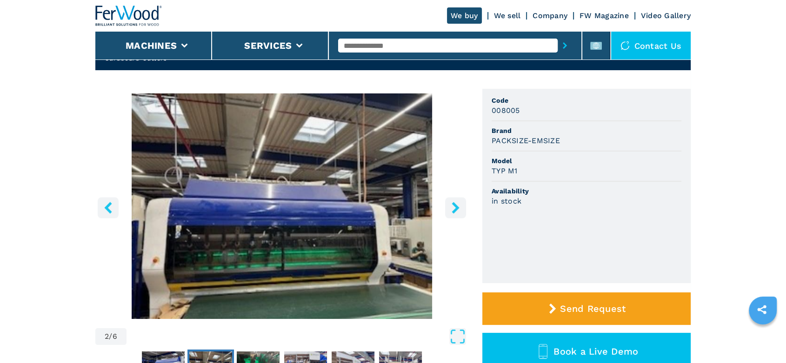
click at [457, 206] on icon "right-button" at bounding box center [454, 208] width 7 height 12
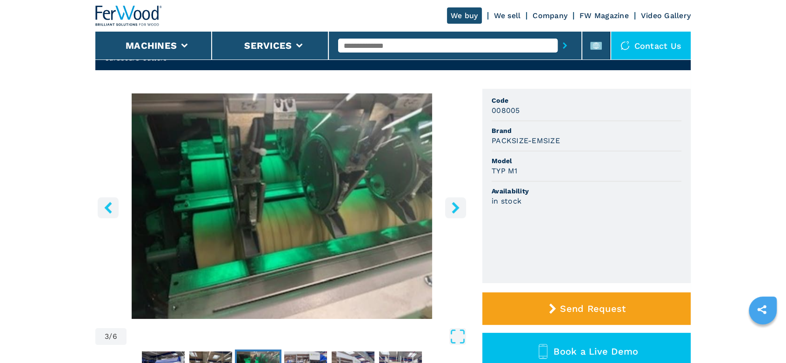
click at [457, 206] on icon "right-button" at bounding box center [454, 208] width 7 height 12
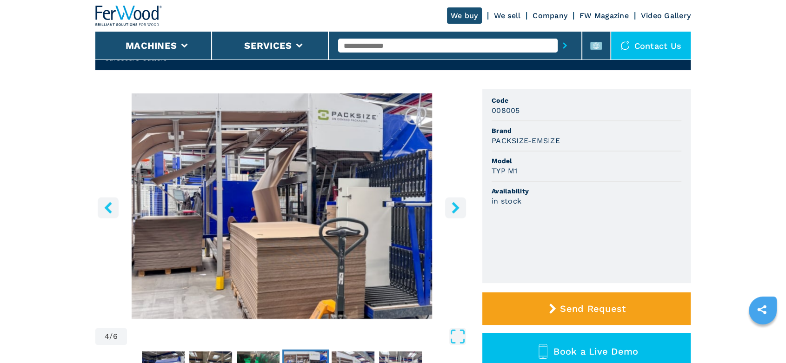
click at [457, 206] on icon "right-button" at bounding box center [454, 208] width 7 height 12
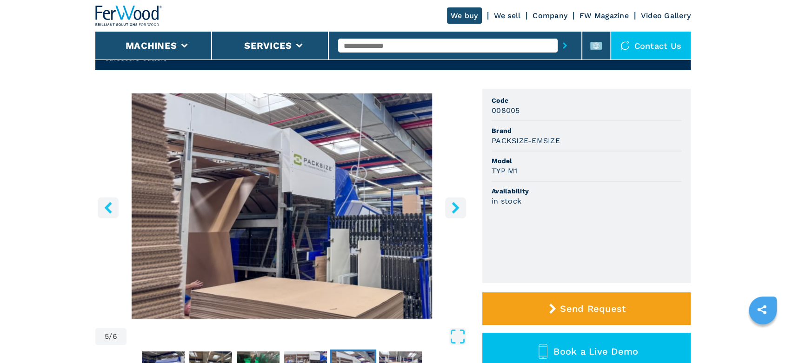
click at [457, 206] on icon "right-button" at bounding box center [454, 208] width 7 height 12
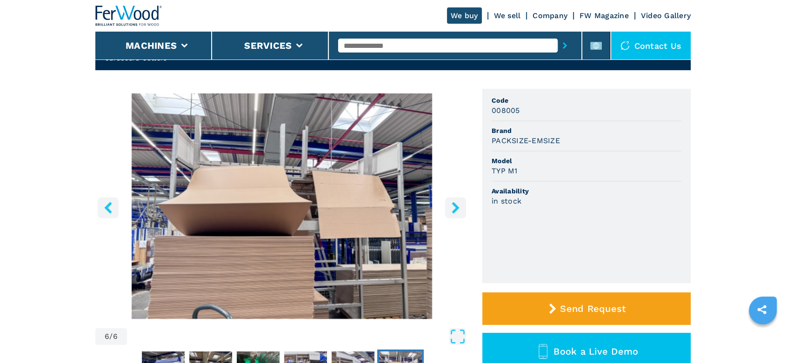
click at [457, 206] on icon "right-button" at bounding box center [454, 208] width 7 height 12
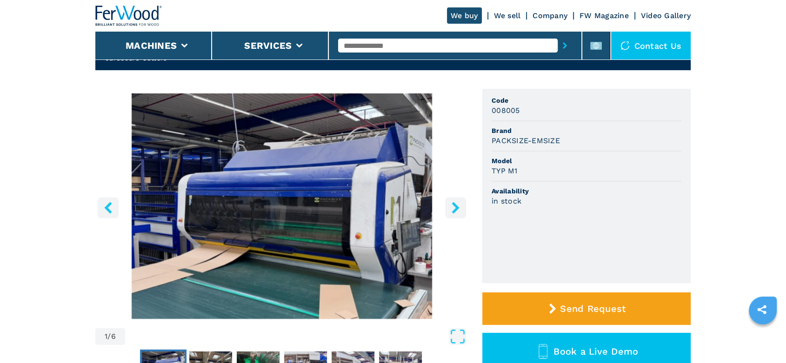
click at [457, 206] on icon "right-button" at bounding box center [454, 208] width 7 height 12
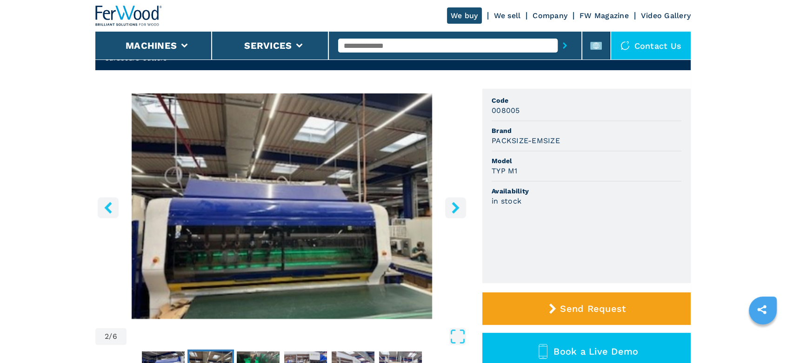
click at [457, 206] on icon "right-button" at bounding box center [454, 208] width 7 height 12
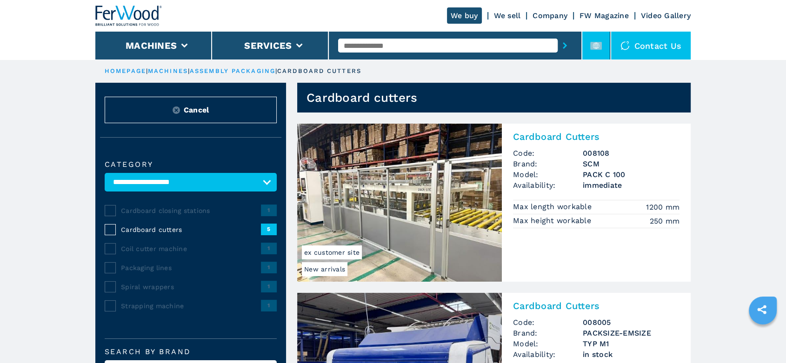
click at [598, 36] on li at bounding box center [596, 46] width 28 height 28
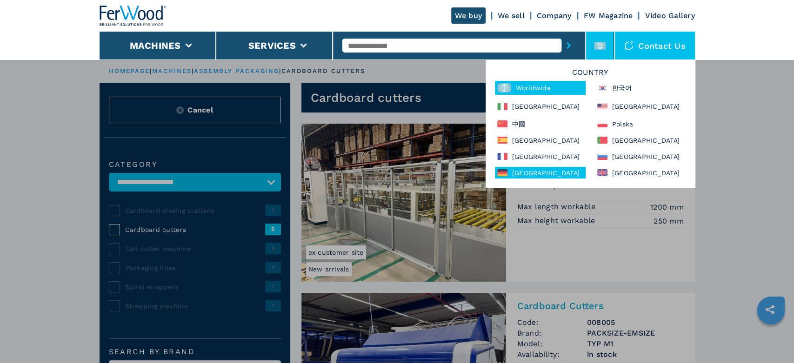
click at [543, 172] on div "Deutschland" at bounding box center [540, 173] width 91 height 12
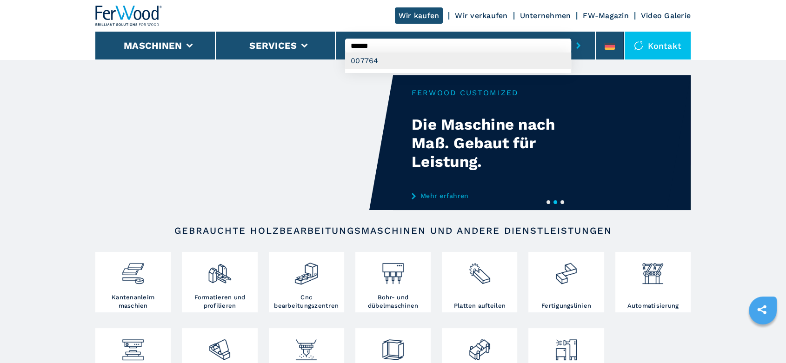
type input "******"
click at [368, 60] on div "007764" at bounding box center [458, 61] width 226 height 17
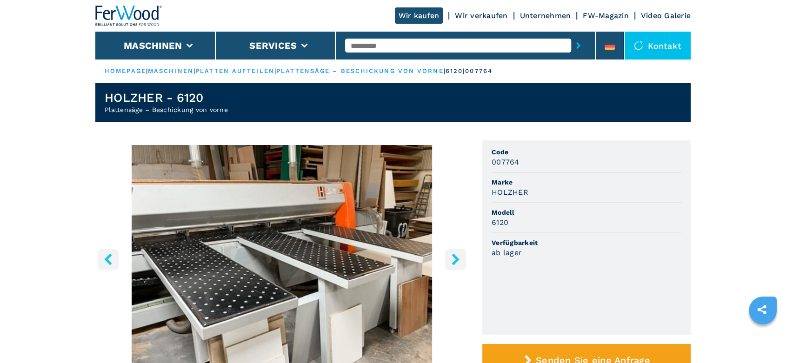
click at [453, 256] on icon "right-button" at bounding box center [454, 259] width 7 height 12
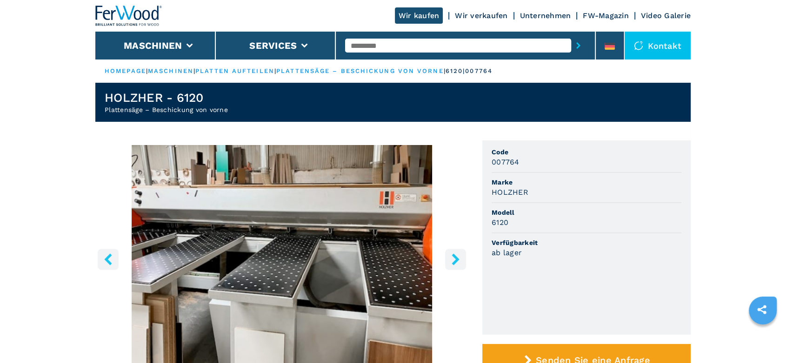
click at [453, 256] on icon "right-button" at bounding box center [454, 259] width 7 height 12
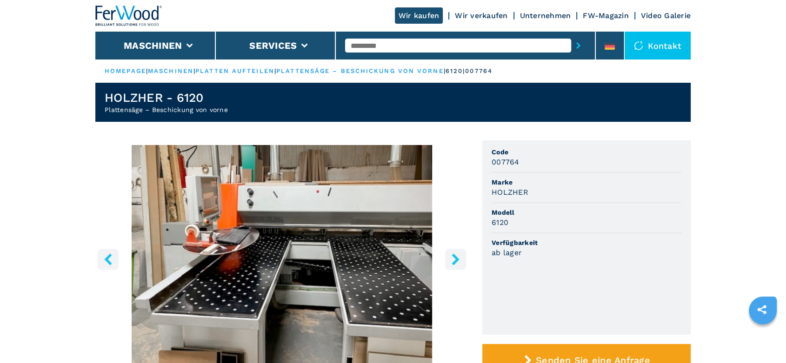
click at [453, 256] on icon "right-button" at bounding box center [454, 259] width 7 height 12
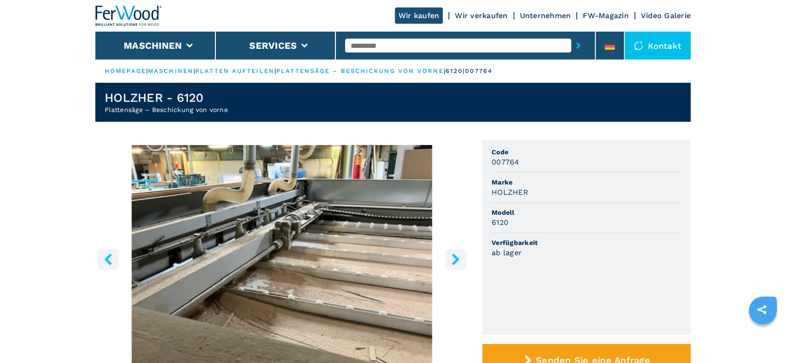
click at [453, 256] on icon "right-button" at bounding box center [454, 259] width 7 height 12
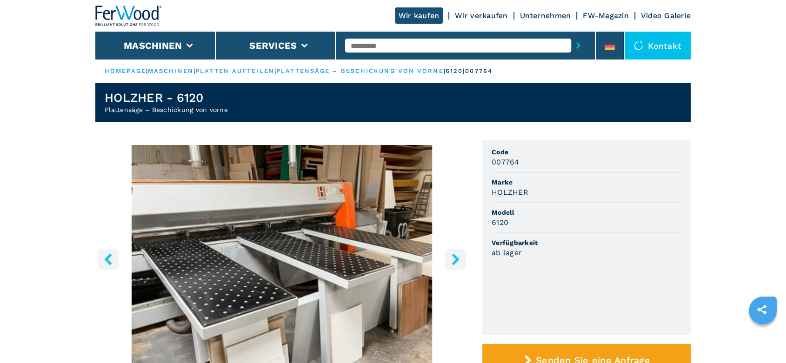
click at [453, 256] on icon "right-button" at bounding box center [454, 259] width 7 height 12
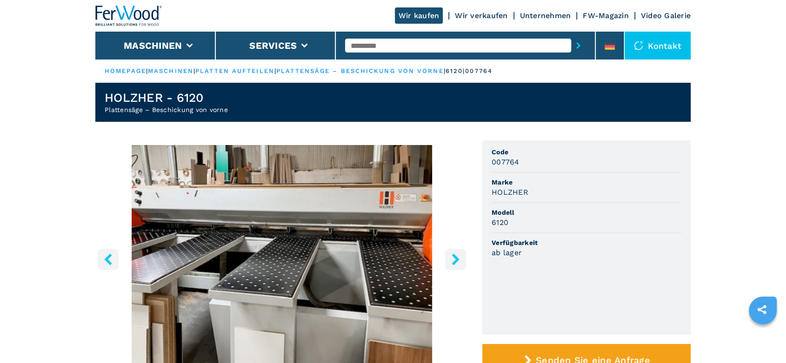
click at [372, 69] on link "plattensäge – beschickung von vorne" at bounding box center [359, 70] width 167 height 7
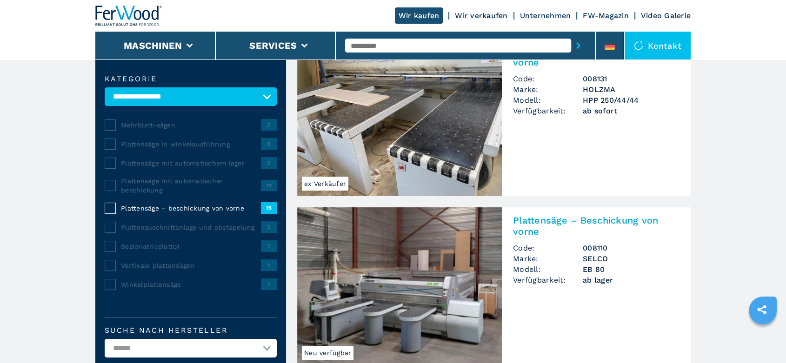
scroll to position [258, 0]
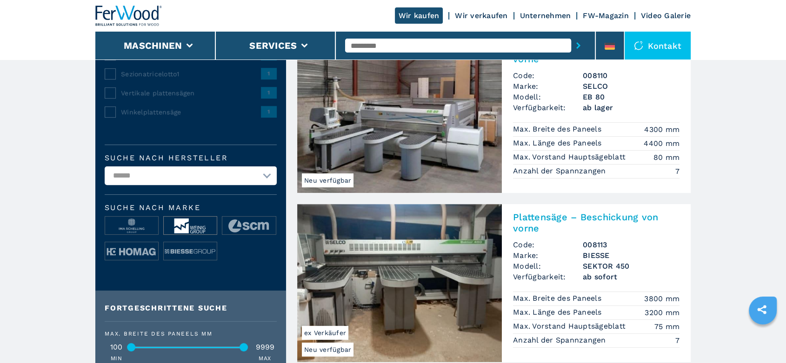
click at [196, 224] on img at bounding box center [190, 226] width 53 height 19
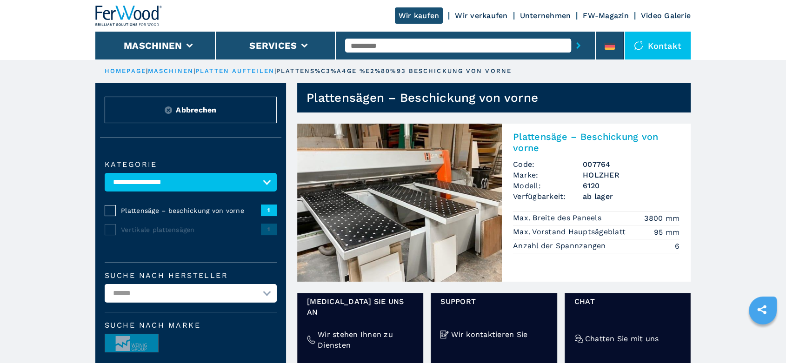
click at [597, 181] on h3 "6120" at bounding box center [631, 185] width 97 height 11
